Goal: Task Accomplishment & Management: Manage account settings

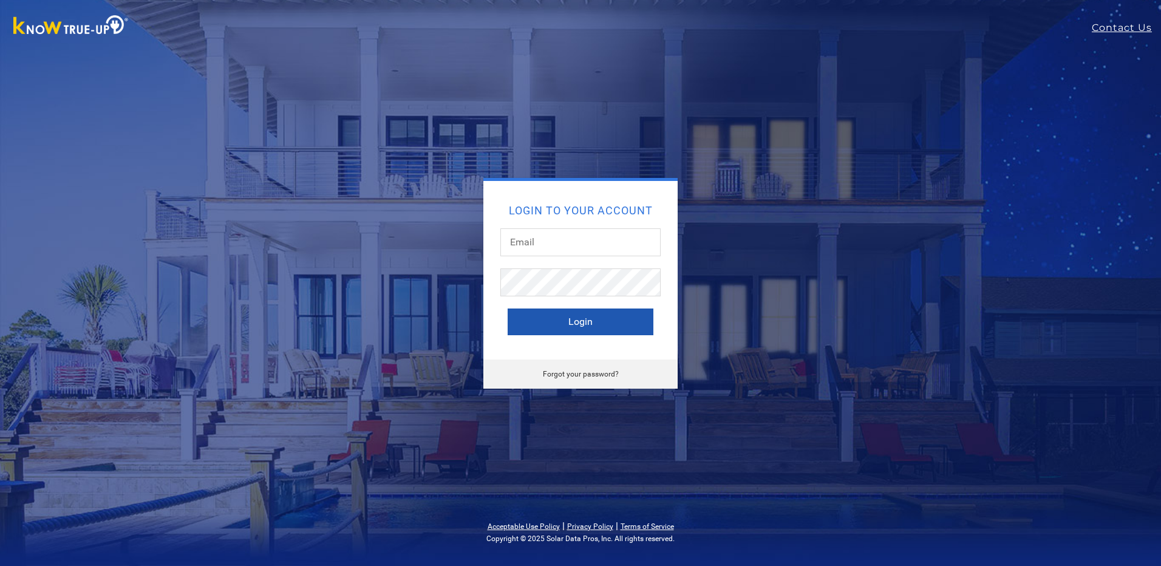
type input "shirley@aztecsolar.com"
click at [554, 334] on button "Login" at bounding box center [581, 321] width 146 height 27
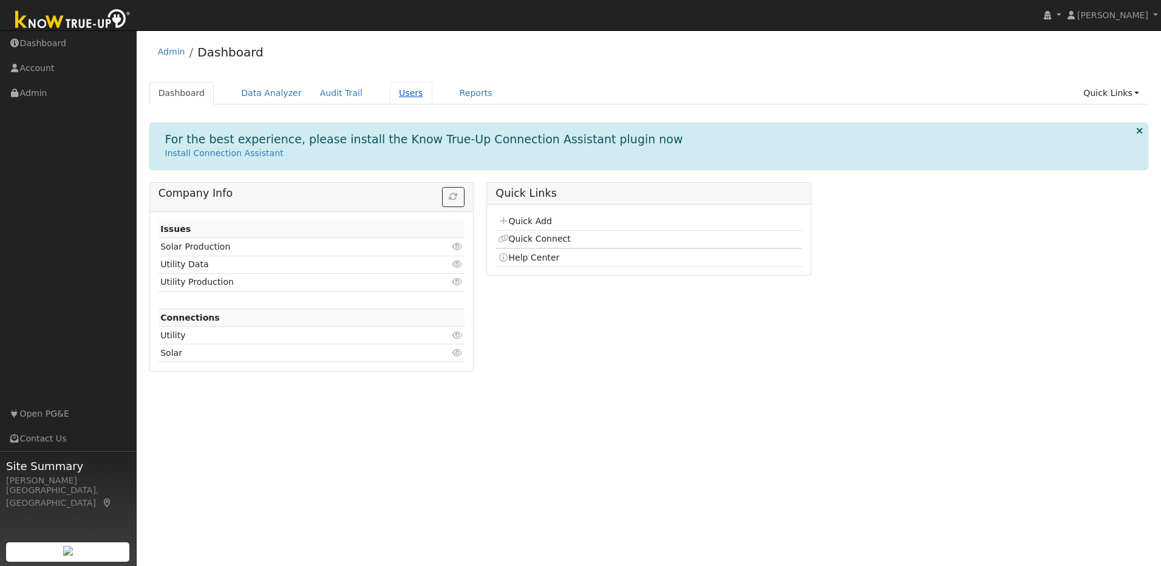
click at [397, 93] on link "Users" at bounding box center [411, 93] width 42 height 22
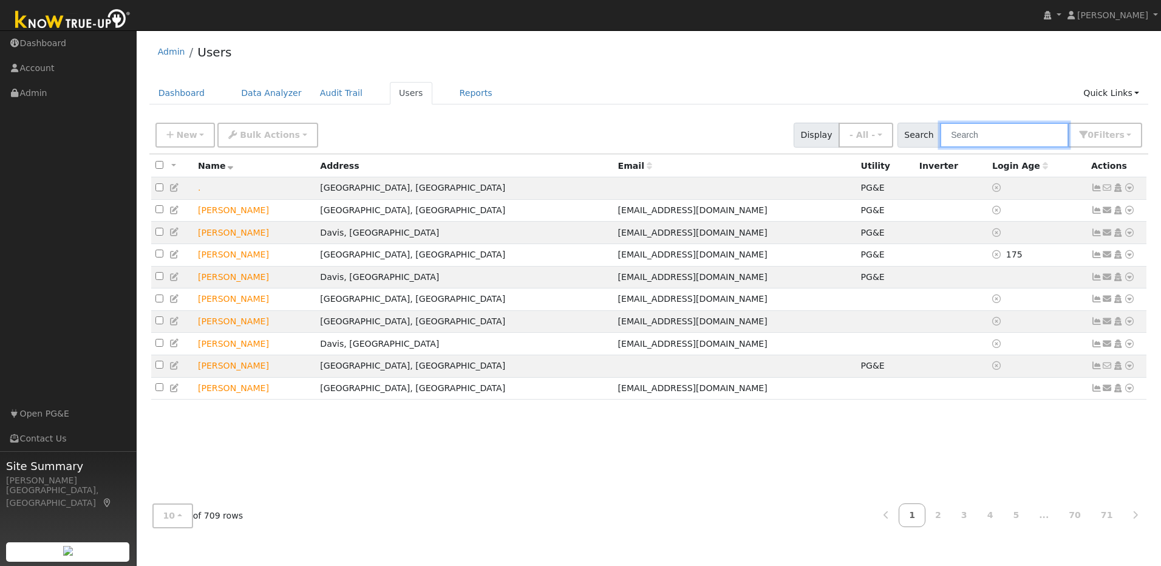
click at [989, 138] on input "text" at bounding box center [1004, 135] width 129 height 25
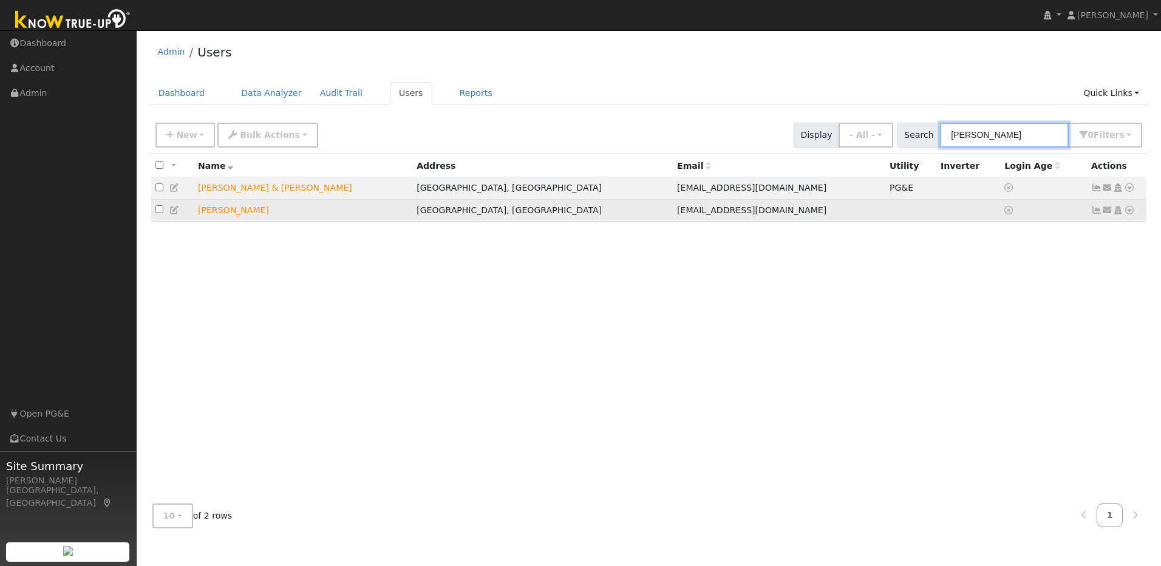
type input "[PERSON_NAME]"
click at [1128, 212] on icon at bounding box center [1129, 210] width 11 height 8
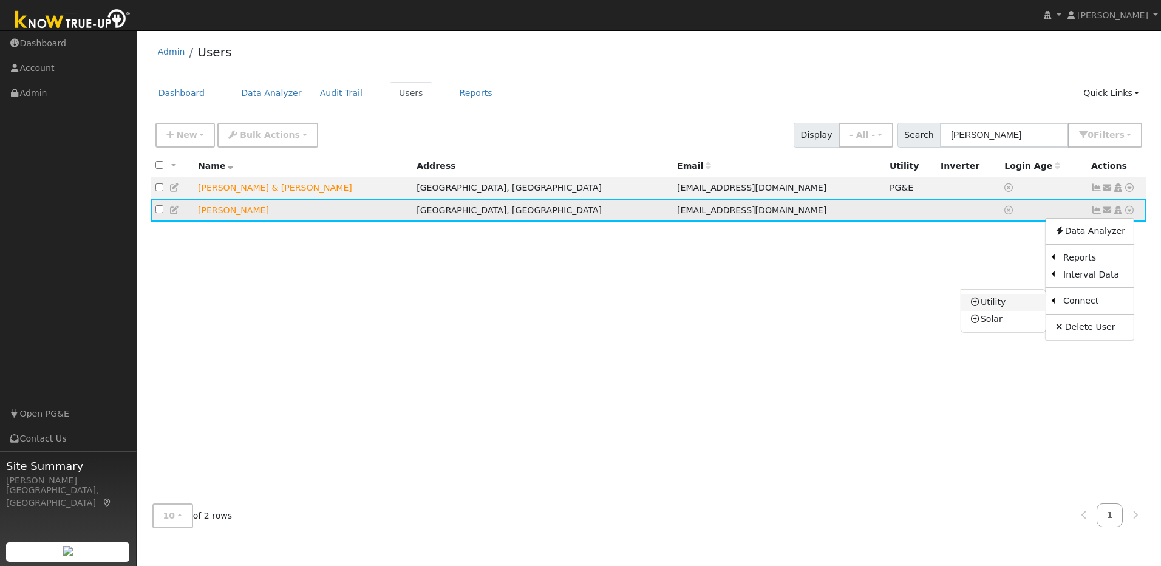
click at [1018, 307] on link "Utility" at bounding box center [1003, 302] width 84 height 17
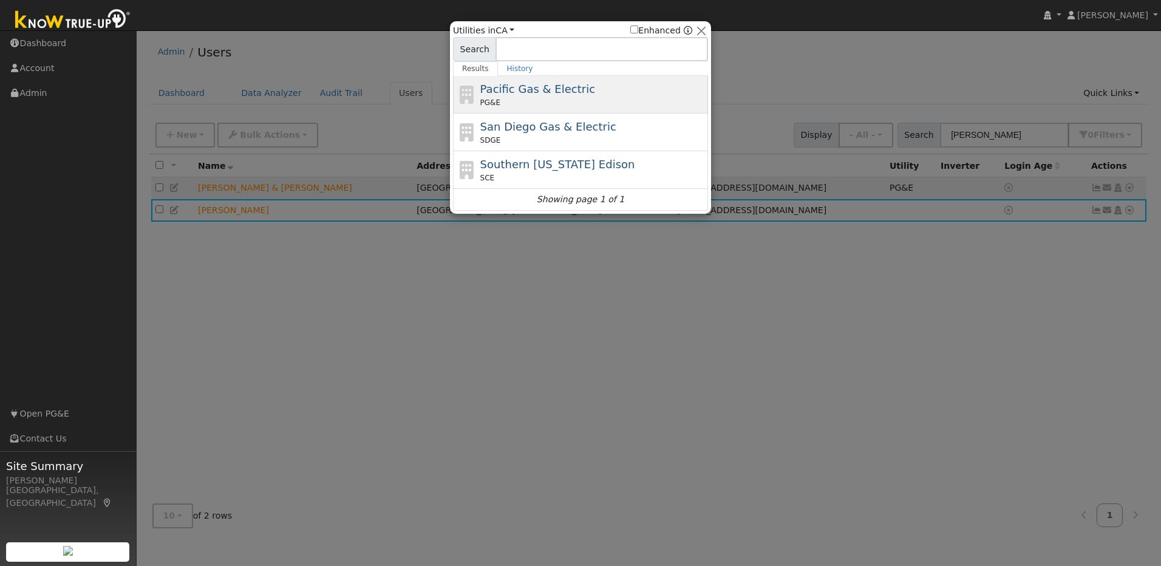
click at [546, 89] on span "Pacific Gas & Electric" at bounding box center [537, 89] width 115 height 13
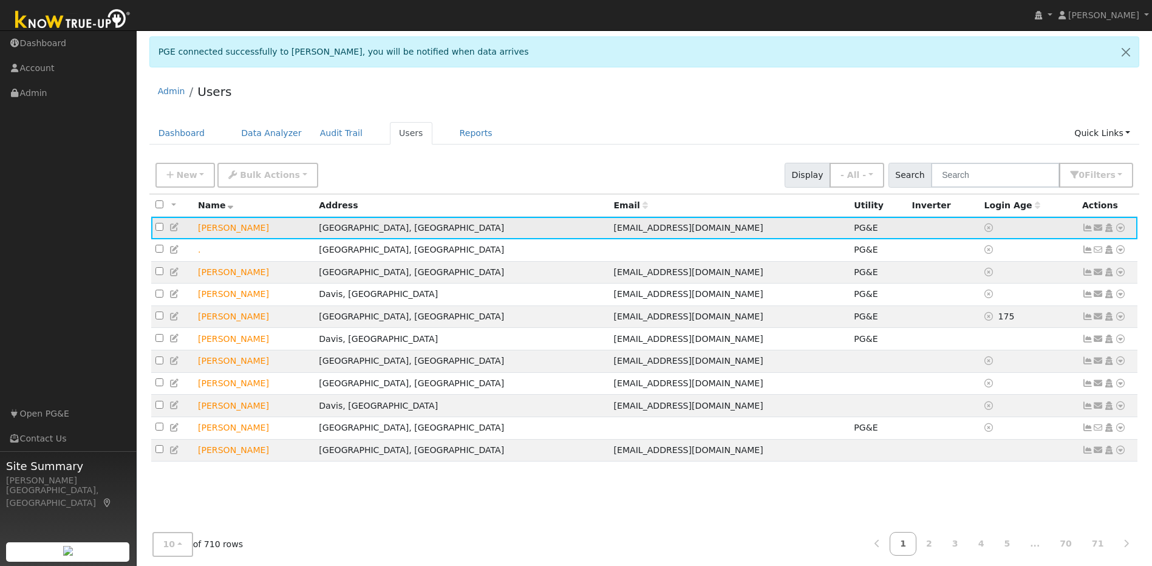
click at [1087, 229] on icon at bounding box center [1087, 227] width 11 height 8
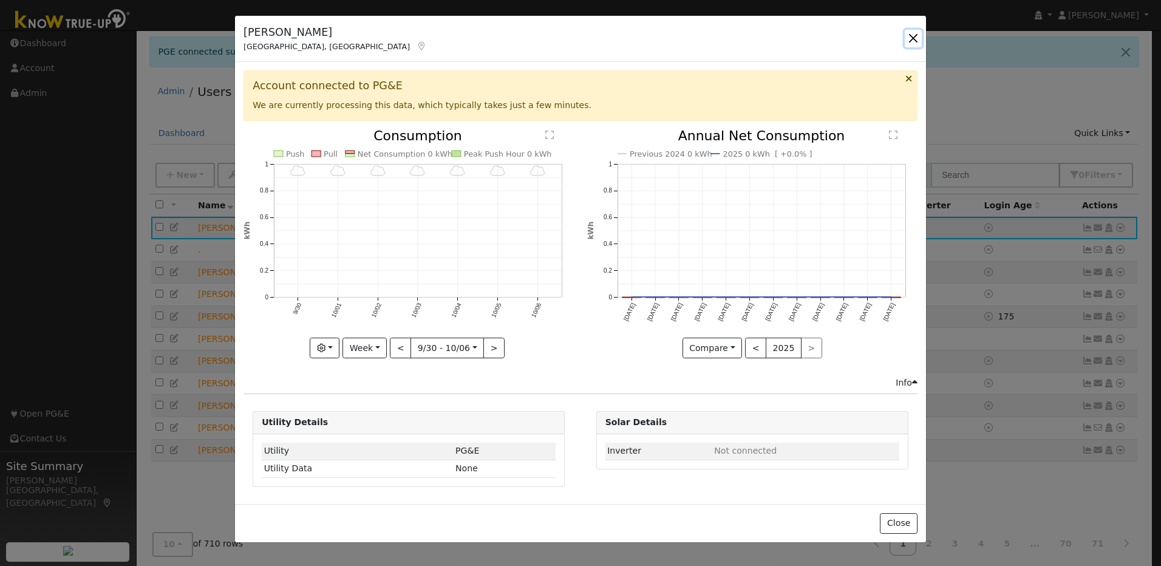
click at [917, 37] on button "button" at bounding box center [913, 38] width 17 height 17
